Goal: Transaction & Acquisition: Purchase product/service

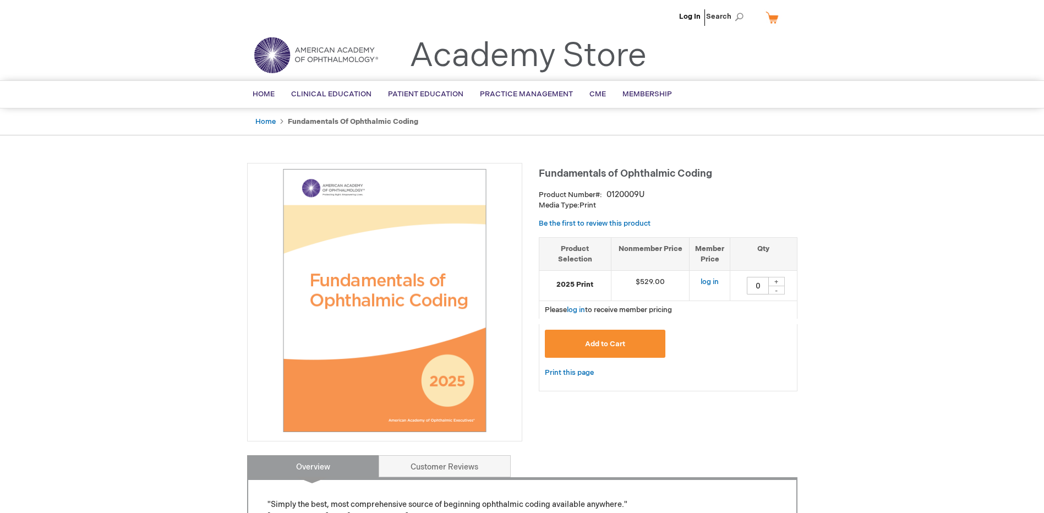
click at [776, 282] on div "+" at bounding box center [777, 281] width 17 height 9
type input "1"
click at [651, 342] on button "Add to Cart" at bounding box center [605, 344] width 121 height 28
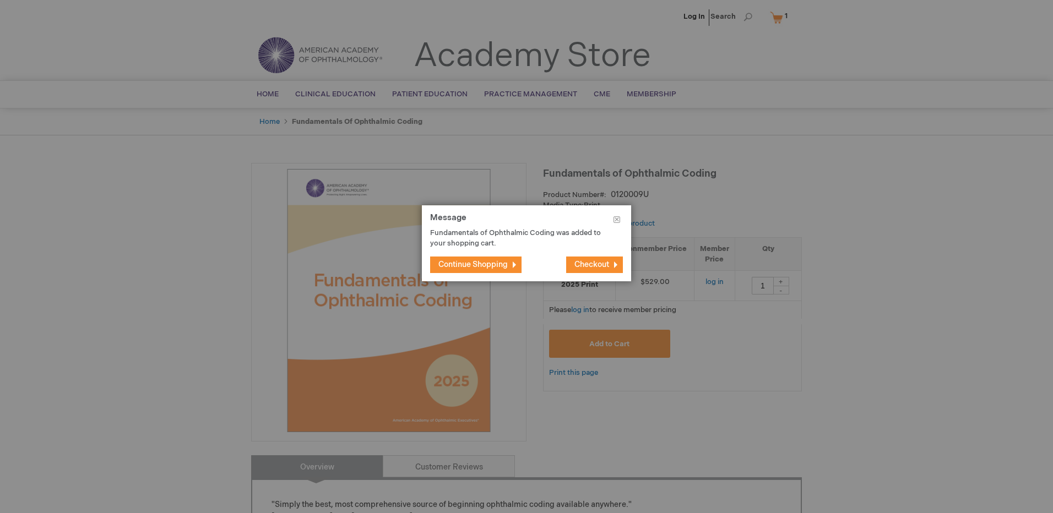
click at [601, 265] on span "Checkout" at bounding box center [591, 264] width 35 height 9
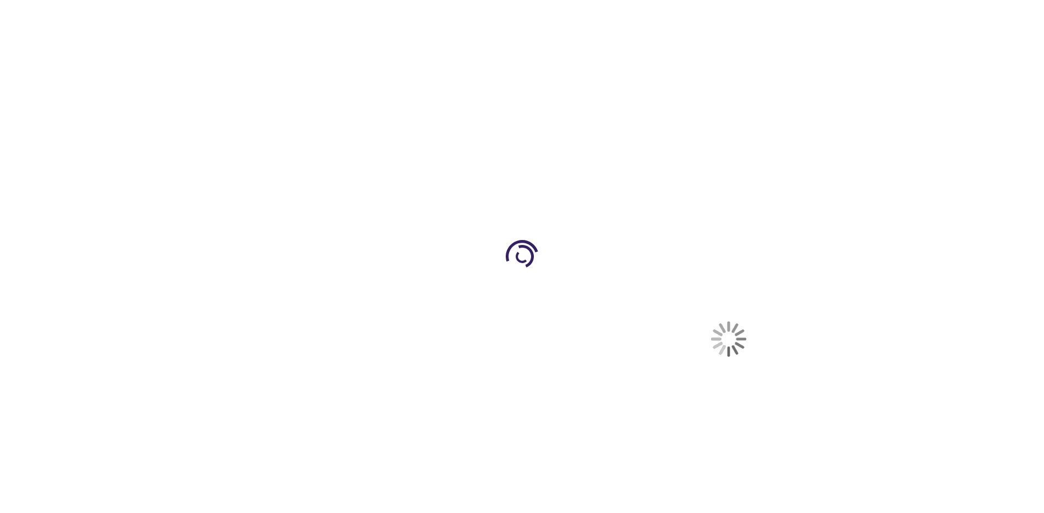
select select "US"
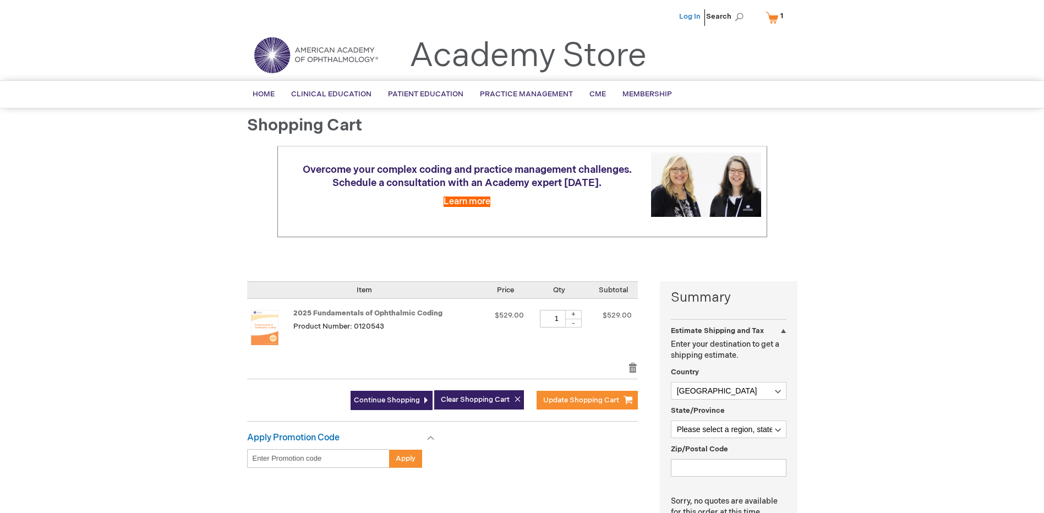
click at [694, 20] on link "Log In" at bounding box center [689, 16] width 21 height 9
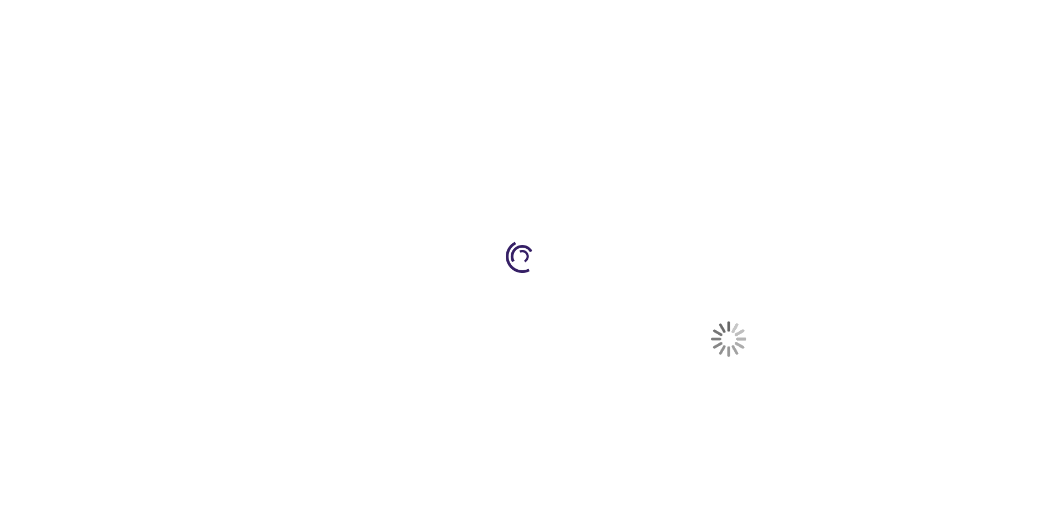
select select "US"
select select "64"
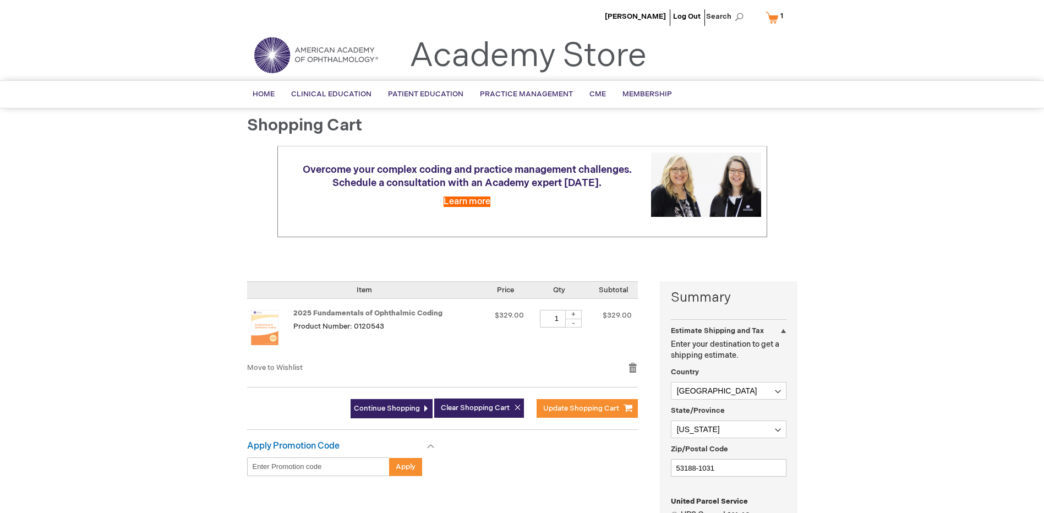
scroll to position [165, 0]
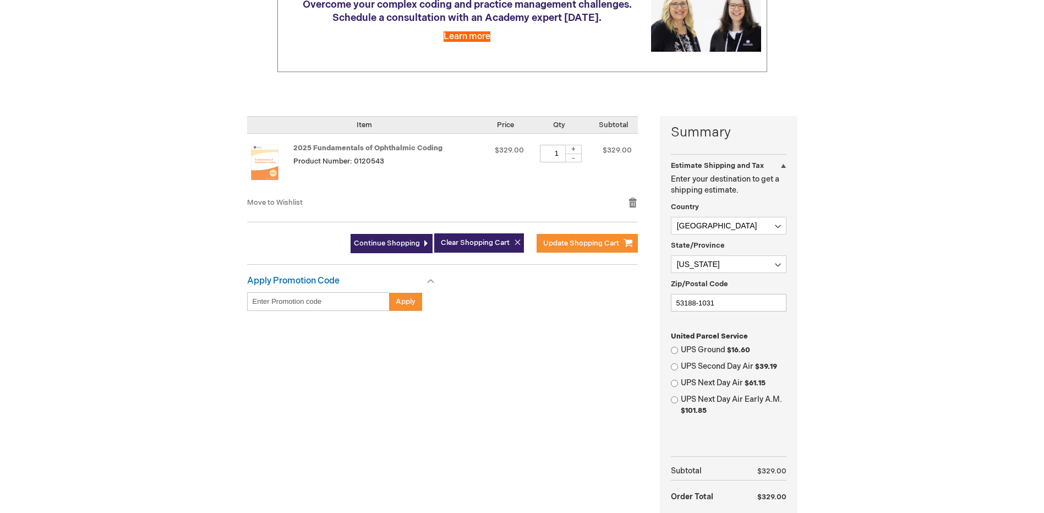
click at [680, 351] on div "UPS Ground $16.60" at bounding box center [729, 350] width 116 height 11
click at [674, 351] on input "UPS Ground $16.60" at bounding box center [674, 350] width 7 height 7
radio input "true"
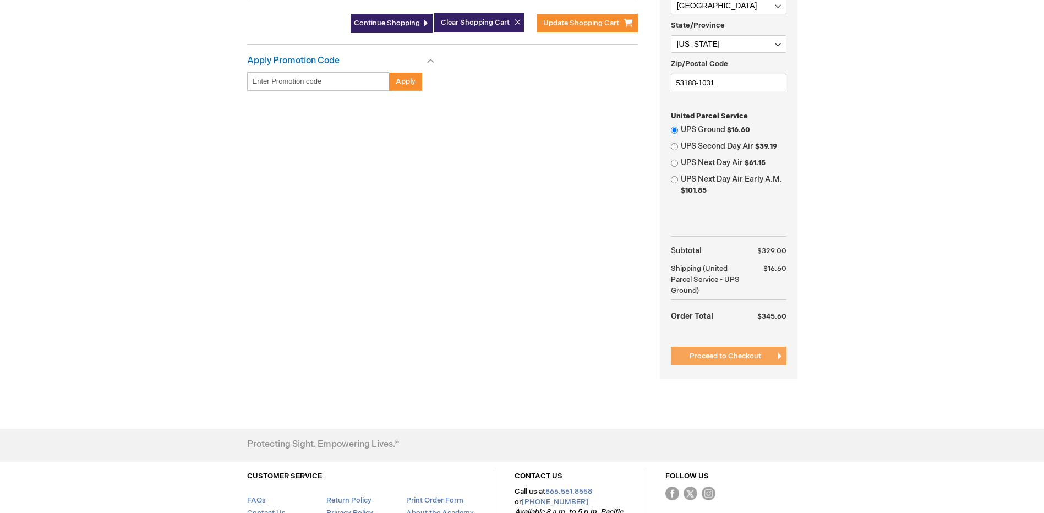
click at [745, 360] on span "Proceed to Checkout" at bounding box center [726, 356] width 72 height 9
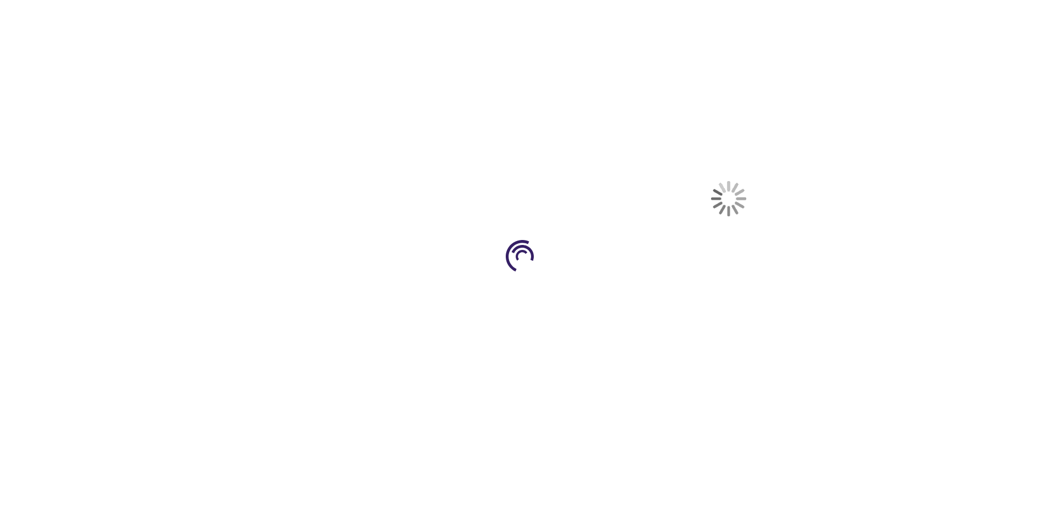
select select "US"
select select "64"
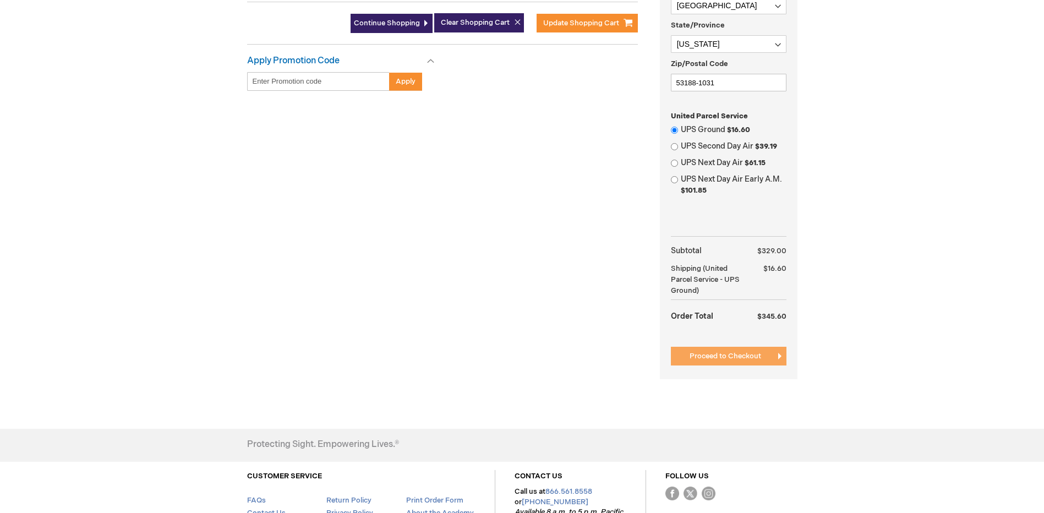
click at [753, 359] on span "Proceed to Checkout" at bounding box center [726, 356] width 72 height 9
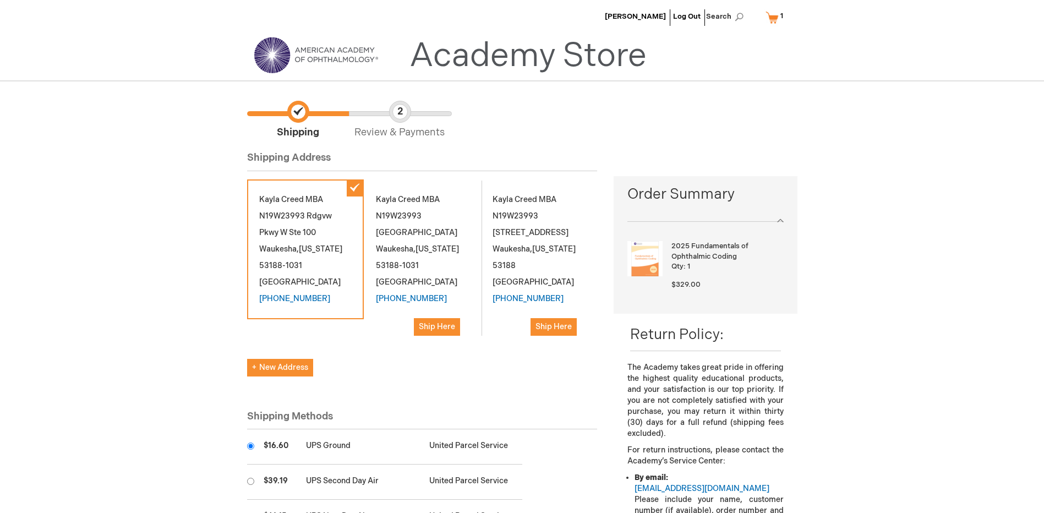
scroll to position [220, 0]
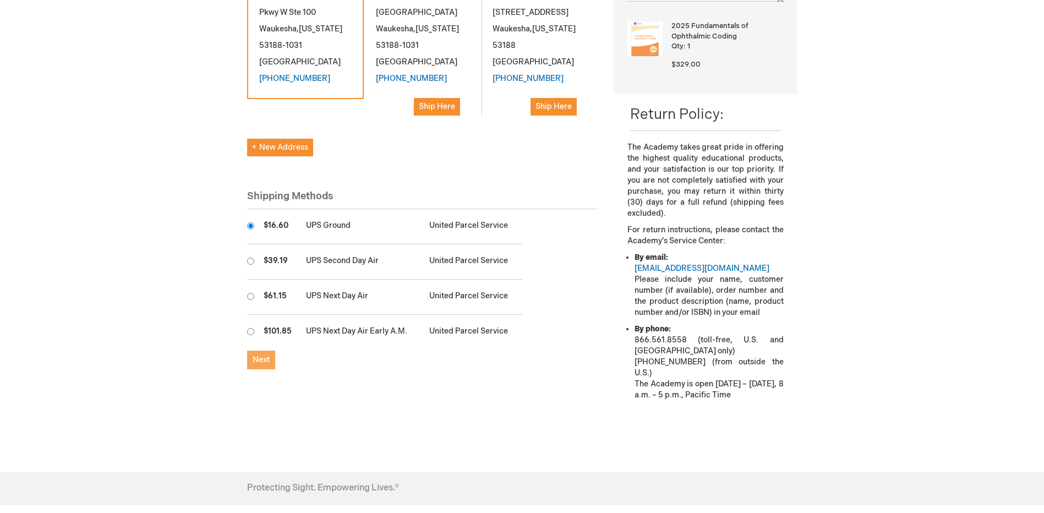
click at [259, 363] on span "Next" at bounding box center [261, 359] width 17 height 9
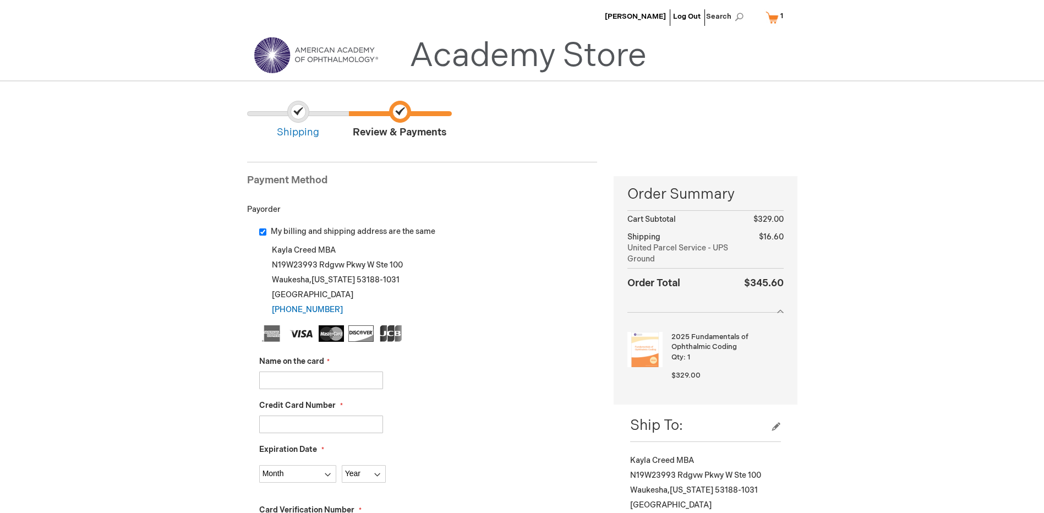
scroll to position [165, 0]
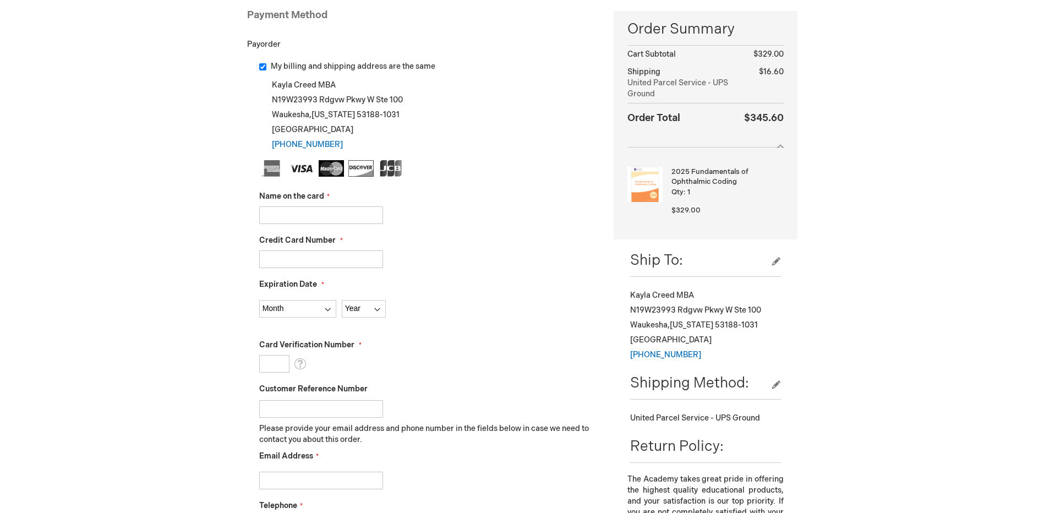
click at [320, 213] on input "Name on the card" at bounding box center [321, 215] width 124 height 18
type input "Kayla McCullough"
type input "4690830018924784"
select select "8"
select select "2028"
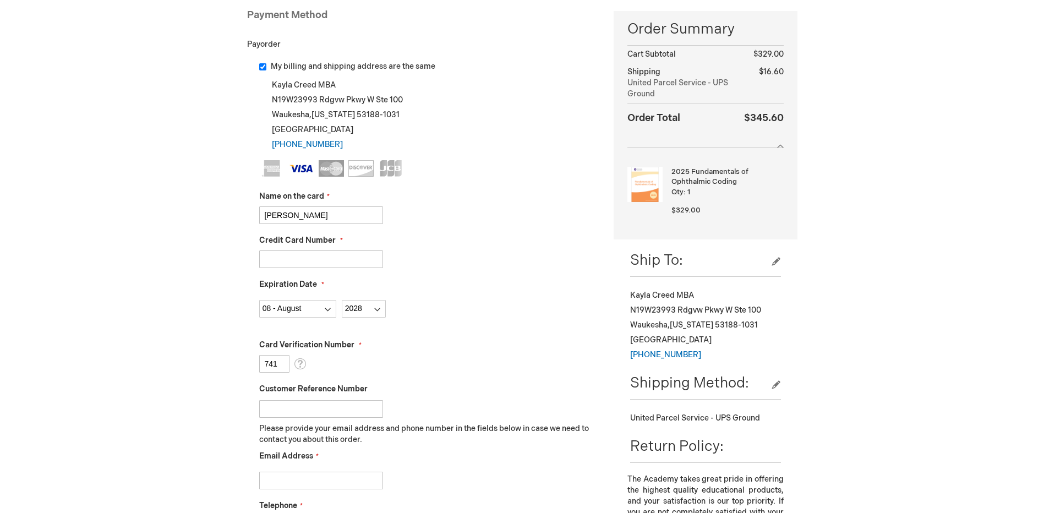
type input "741"
click at [473, 296] on div "Month 01 - January 02 - February 03 - March 04 - April 05 - May 06 - June 07 - …" at bounding box center [428, 306] width 339 height 23
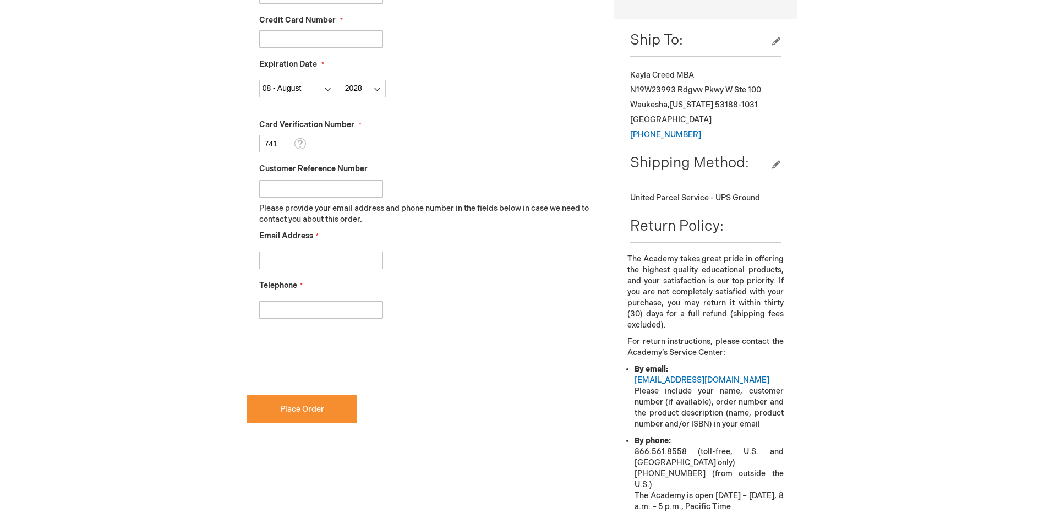
click at [320, 260] on input "Email Address" at bounding box center [321, 261] width 124 height 18
type input "kcreed@medicaleyeassociates.com"
click at [321, 313] on input "Telephone" at bounding box center [321, 310] width 124 height 18
type input "2625061627"
click at [179, 361] on div "Kayla Creed Log Out Search My Cart 1 1 items CLOSE RECENTLY ADDED ITEM(S) Close…" at bounding box center [522, 187] width 1044 height 1144
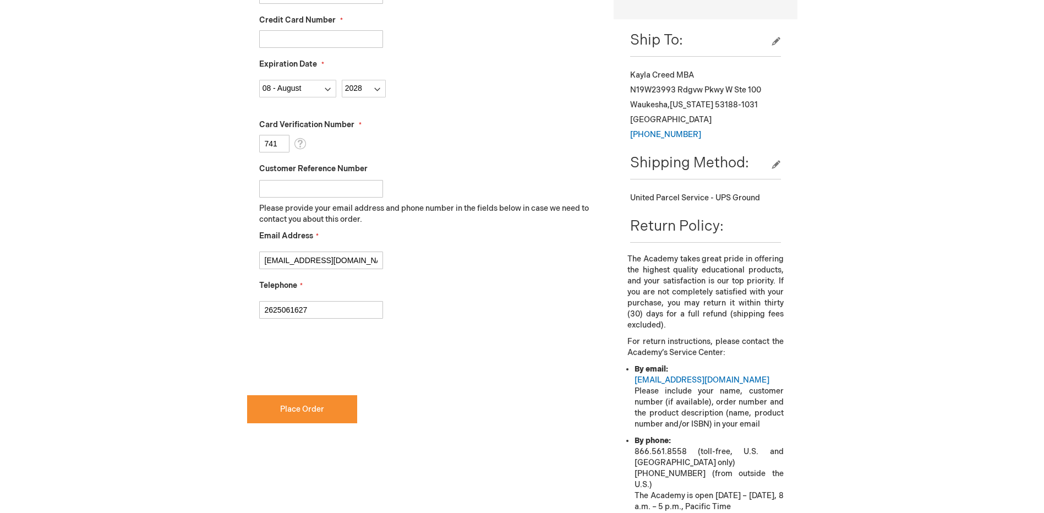
checkbox input "true"
click at [293, 412] on span "Place Order" at bounding box center [302, 409] width 44 height 9
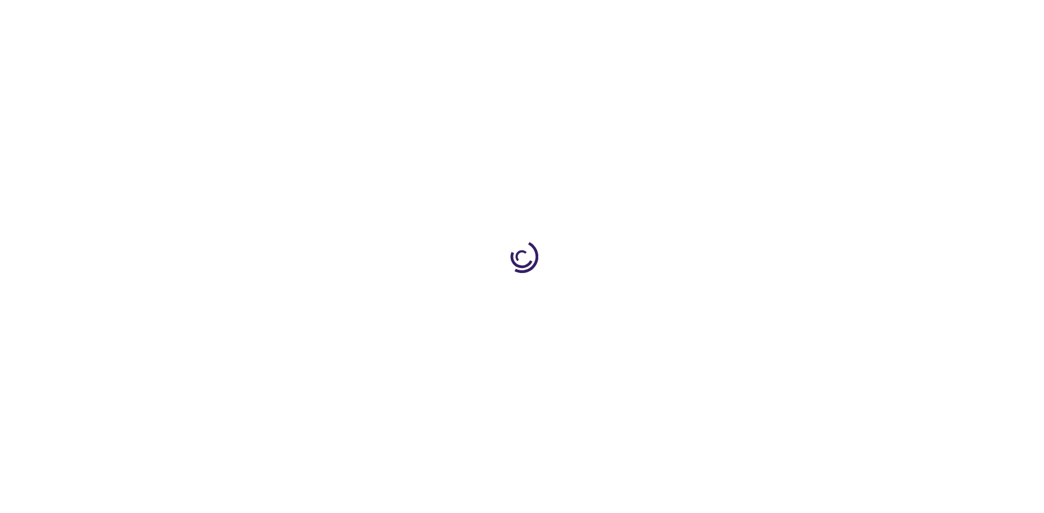
scroll to position [220, 0]
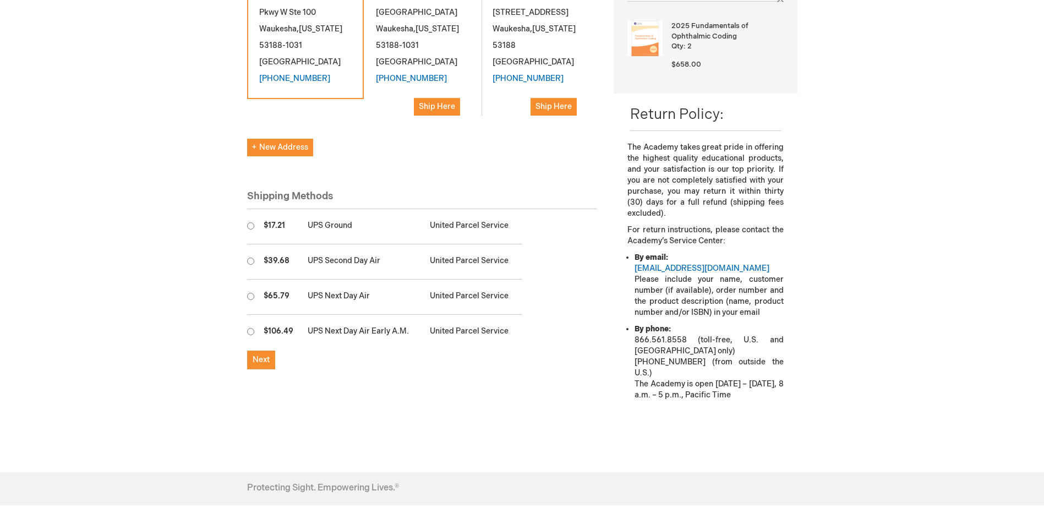
click at [247, 225] on input "radio" at bounding box center [250, 225] width 7 height 7
radio input "true"
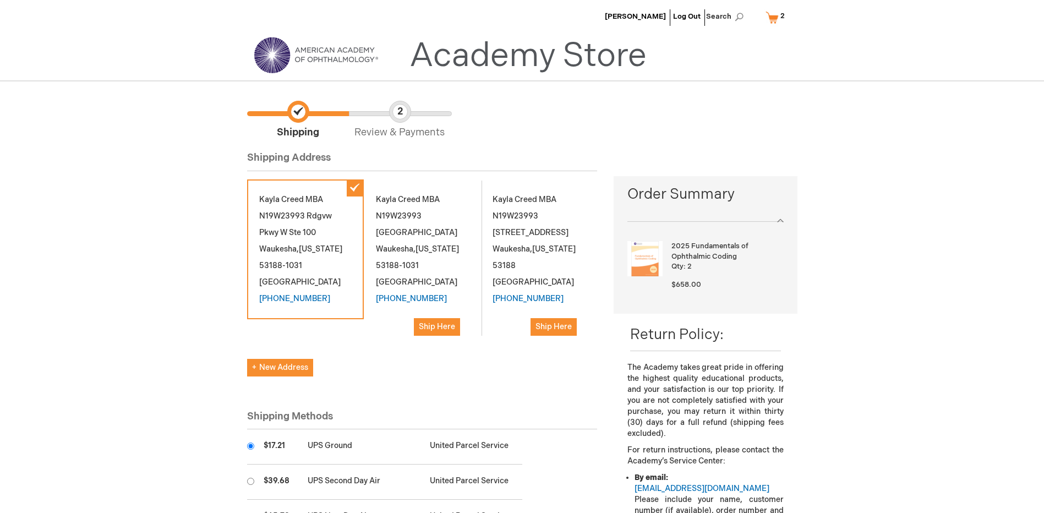
scroll to position [275, 0]
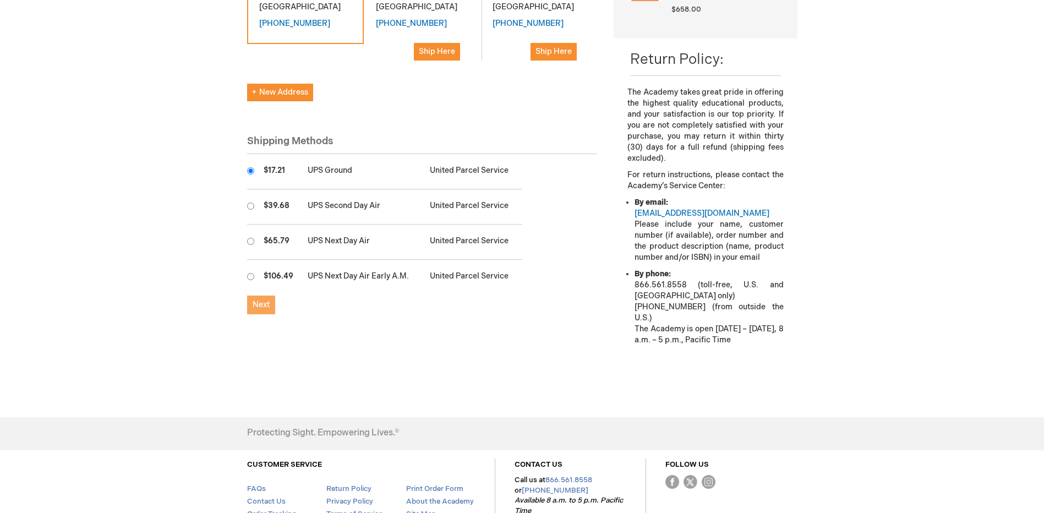
click at [256, 304] on span "Next" at bounding box center [261, 304] width 17 height 9
